Goal: Task Accomplishment & Management: Check status

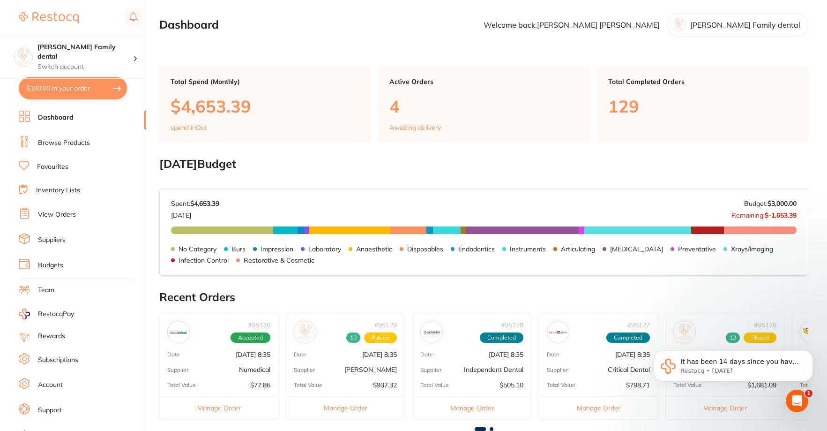
click at [60, 143] on link "Browse Products" at bounding box center [64, 142] width 52 height 9
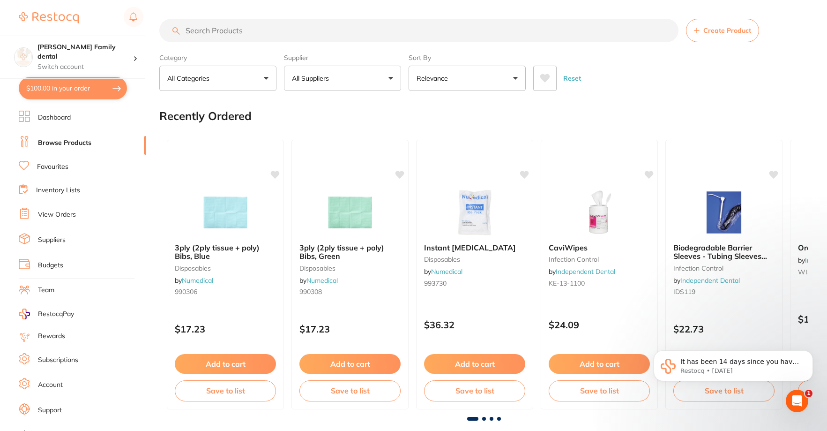
click at [54, 210] on link "View Orders" at bounding box center [57, 214] width 38 height 9
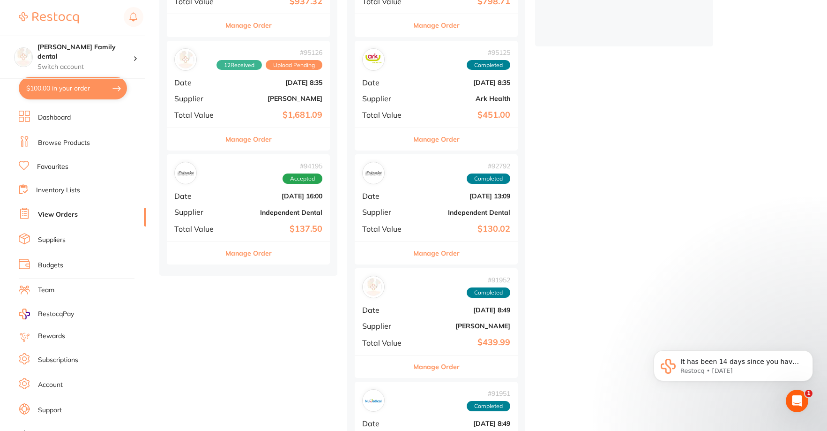
scroll to position [328, 0]
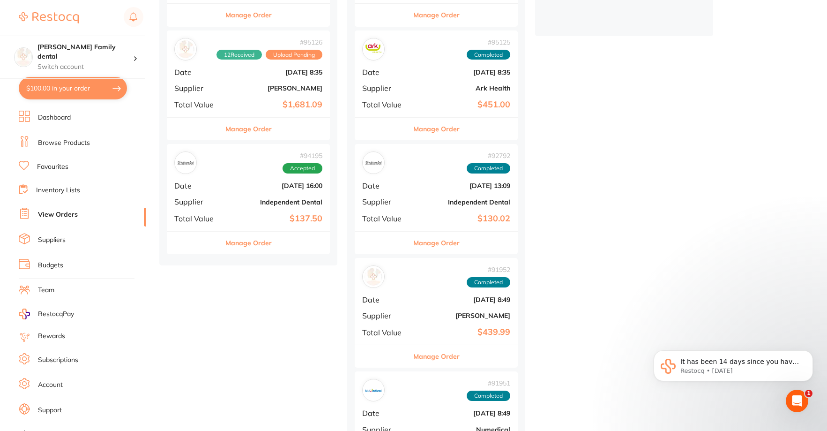
click at [258, 84] on b "[PERSON_NAME]" at bounding box center [276, 88] width 94 height 8
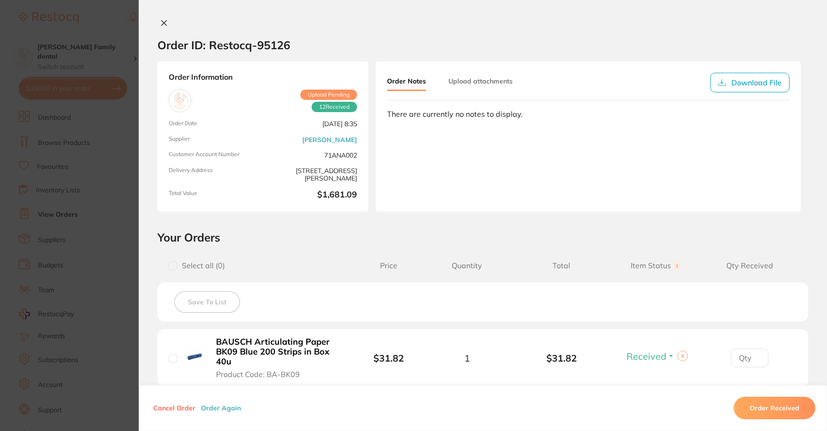
click at [160, 24] on icon at bounding box center [164, 23] width 8 height 8
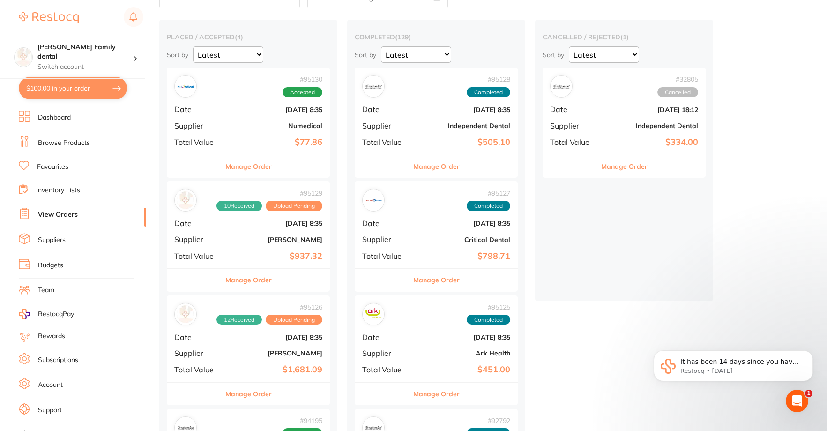
scroll to position [47, 0]
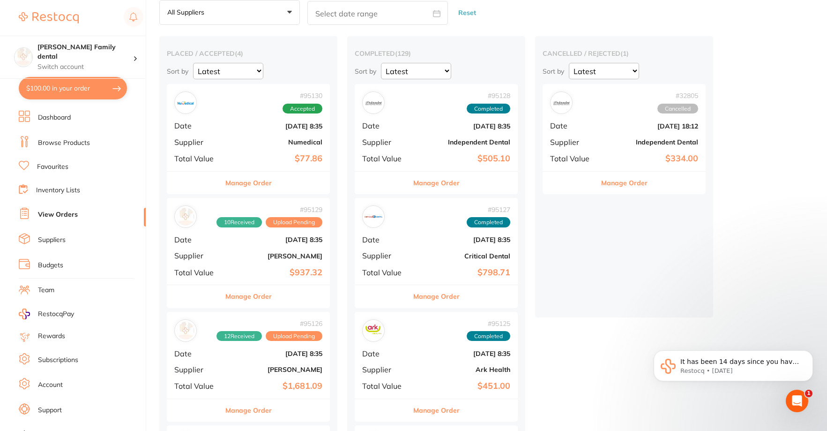
click at [259, 247] on div "# 95129 10 Received Upload Pending Date [DATE] 8:35 Supplier [PERSON_NAME] Tota…" at bounding box center [248, 241] width 163 height 87
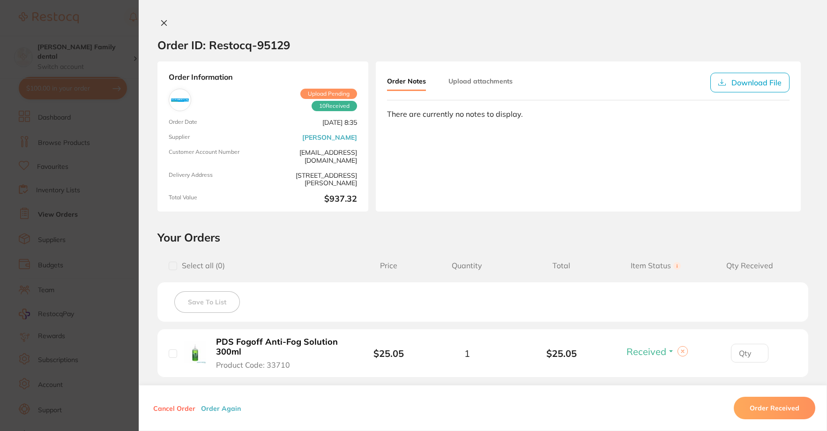
click at [165, 21] on icon at bounding box center [164, 23] width 8 height 8
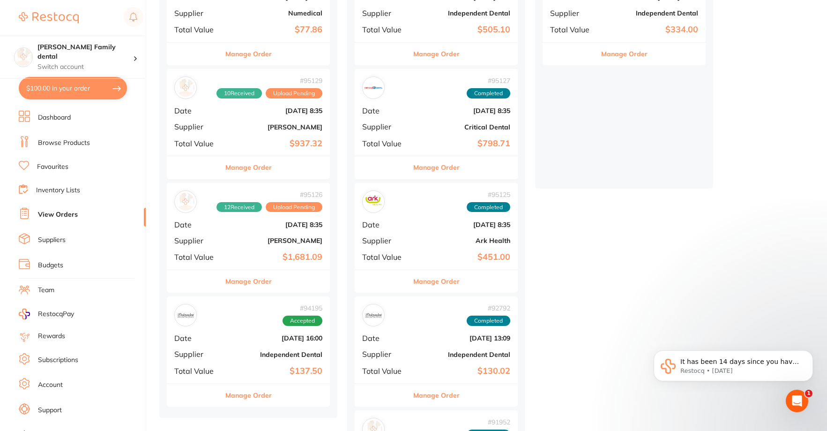
scroll to position [188, 0]
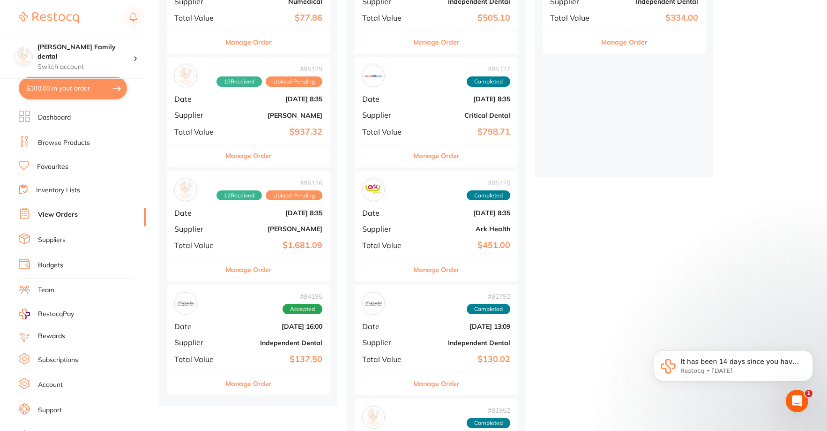
click at [232, 128] on b "$937.32" at bounding box center [276, 132] width 94 height 10
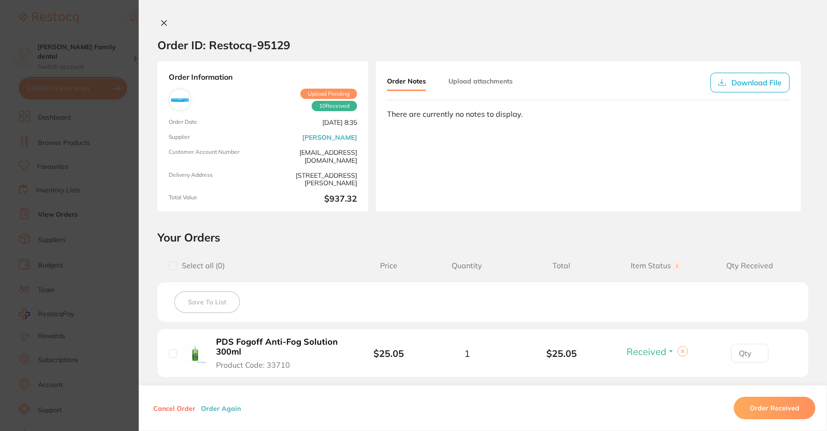
click at [161, 27] on button at bounding box center [164, 24] width 13 height 10
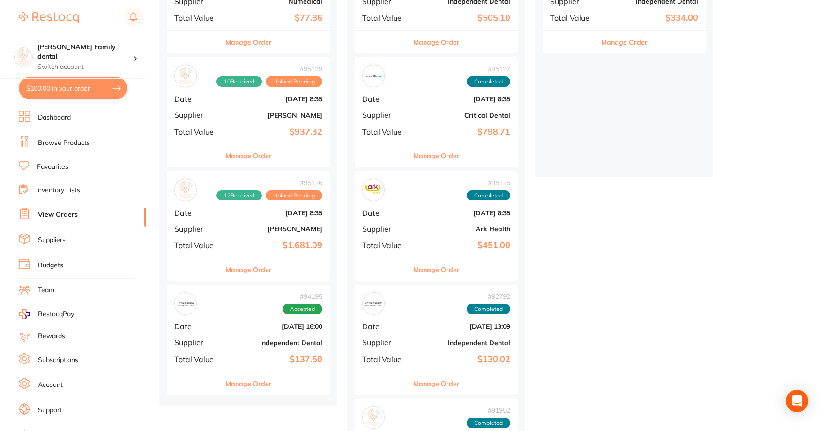
click at [249, 233] on div "# 95126 12 Received Upload Pending Date [DATE] 8:35 Supplier [PERSON_NAME] Tota…" at bounding box center [248, 214] width 163 height 87
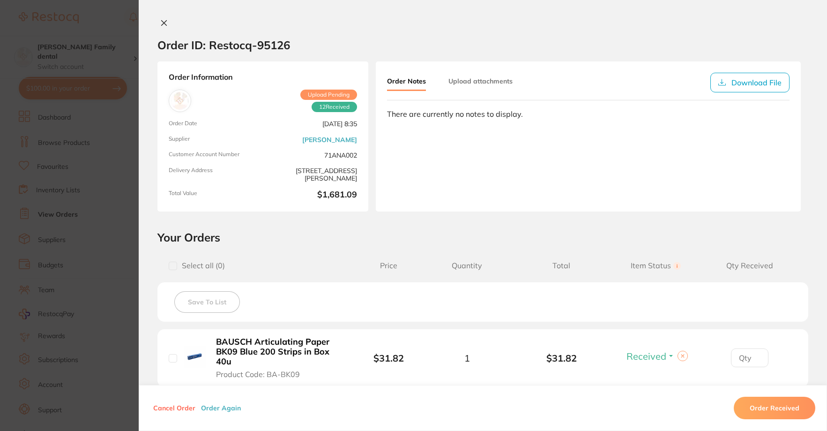
click at [162, 24] on icon at bounding box center [164, 23] width 8 height 8
